Goal: Find specific page/section: Find specific page/section

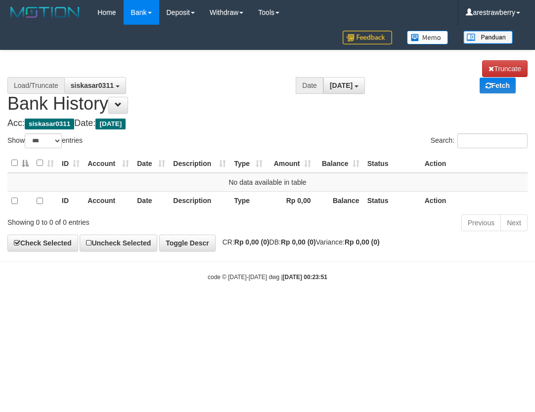
select select "***"
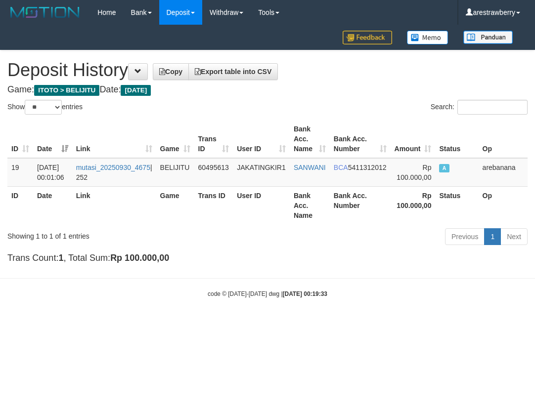
select select "**"
